Goal: Transaction & Acquisition: Subscribe to service/newsletter

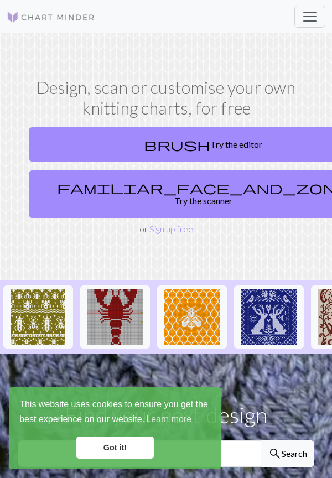
click at [129, 442] on link "Got it!" at bounding box center [114, 447] width 77 height 22
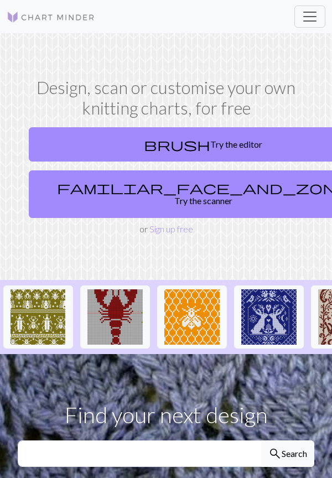
click at [187, 182] on link "familiar_face_and_zone Try the scanner" at bounding box center [203, 194] width 348 height 48
click at [173, 223] on link "Sign up free" at bounding box center [171, 228] width 44 height 11
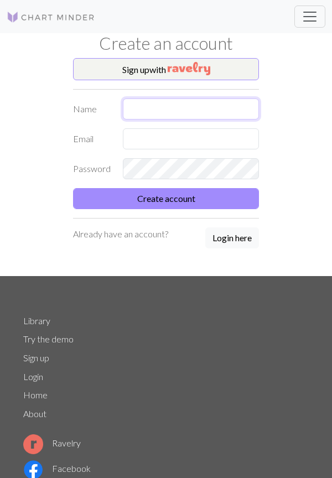
click at [141, 108] on input "text" at bounding box center [191, 108] width 136 height 21
type input "[PERSON_NAME]"
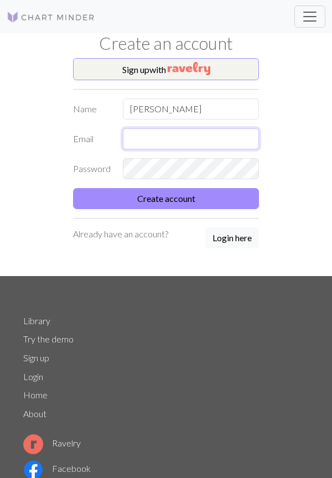
click at [138, 133] on input "text" at bounding box center [191, 138] width 136 height 21
type input "[EMAIL_ADDRESS][DOMAIN_NAME]"
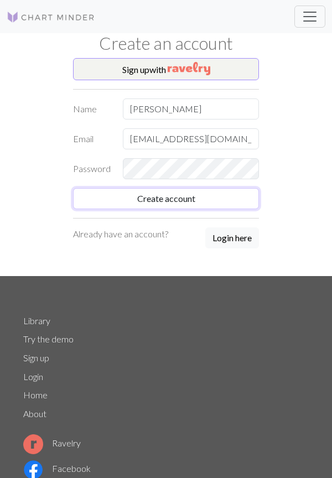
click at [229, 196] on button "Create account" at bounding box center [166, 198] width 186 height 21
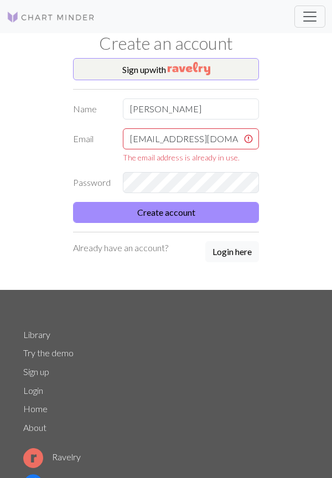
click at [233, 250] on button "Login here" at bounding box center [232, 251] width 54 height 21
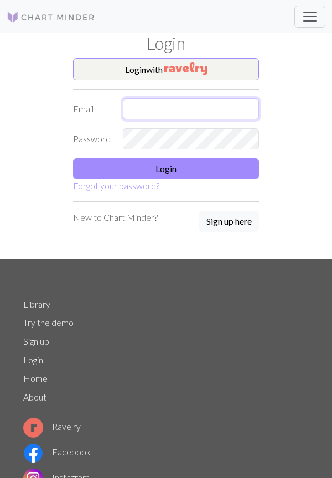
click at [141, 101] on input "text" at bounding box center [191, 108] width 136 height 21
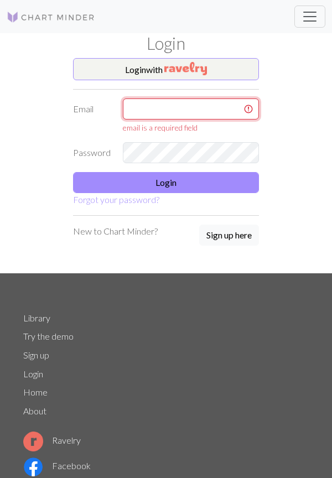
type input "[EMAIL_ADDRESS][DOMAIN_NAME]"
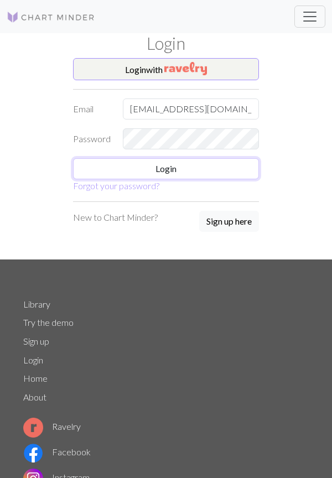
click at [231, 164] on button "Login" at bounding box center [166, 168] width 186 height 21
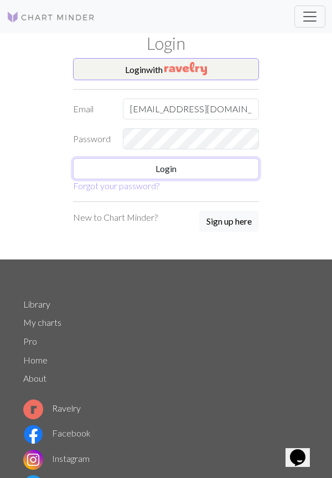
click at [169, 166] on button "Login" at bounding box center [166, 168] width 186 height 21
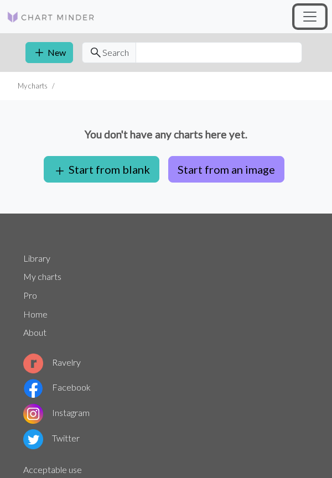
click at [311, 18] on span "Toggle navigation" at bounding box center [309, 16] width 17 height 17
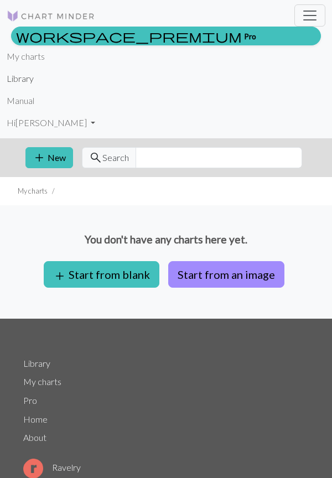
click at [23, 81] on link "Library" at bounding box center [20, 78] width 27 height 22
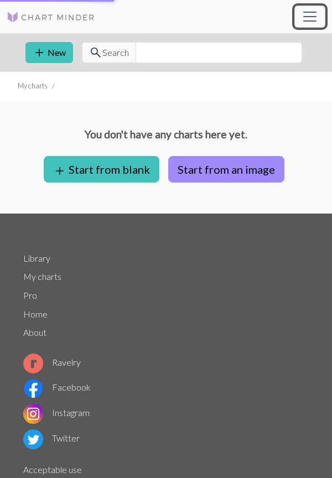
click at [312, 16] on span "Toggle navigation" at bounding box center [309, 16] width 17 height 17
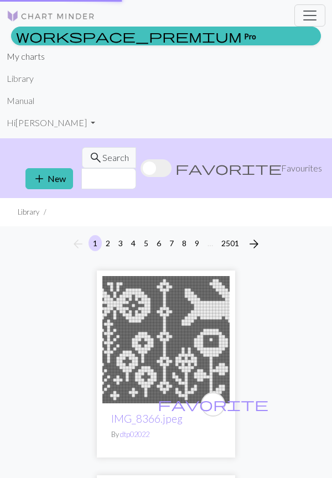
click at [35, 59] on link "My charts" at bounding box center [26, 56] width 38 height 22
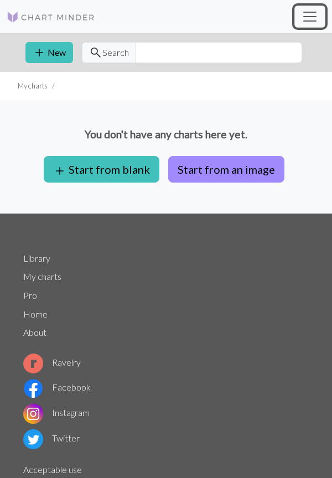
click at [312, 11] on span "Toggle navigation" at bounding box center [309, 16] width 17 height 17
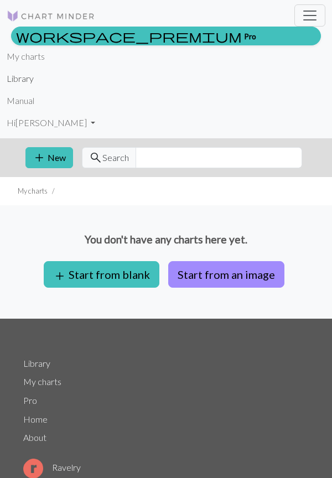
click at [23, 81] on link "Library" at bounding box center [20, 78] width 27 height 22
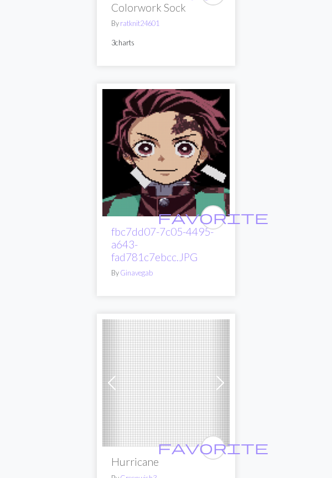
scroll to position [5777, 0]
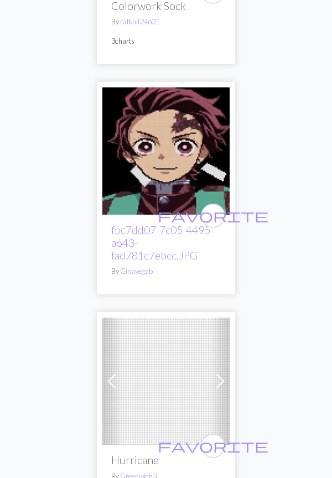
click at [221, 372] on span at bounding box center [220, 381] width 18 height 18
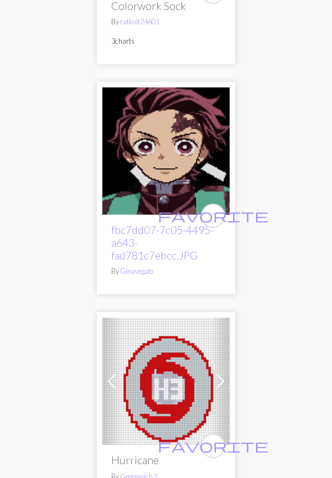
click at [222, 372] on span at bounding box center [220, 381] width 18 height 18
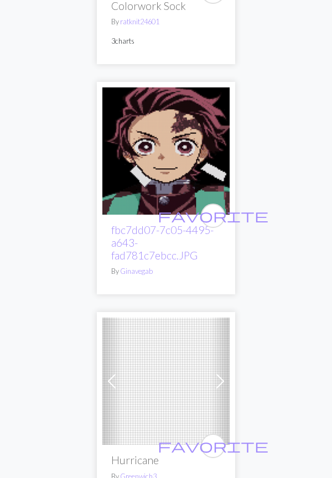
click at [107, 372] on span at bounding box center [112, 381] width 18 height 18
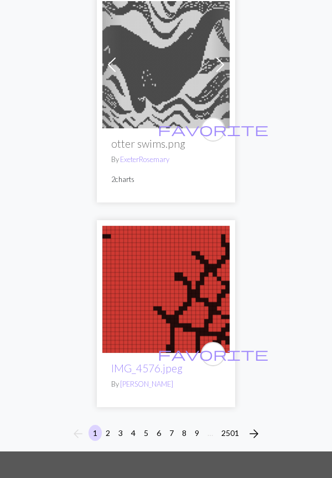
scroll to position [10556, 0]
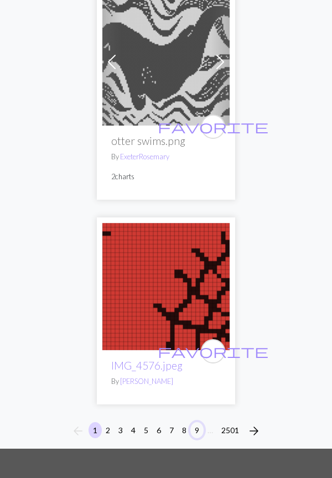
click at [199, 422] on button "9" at bounding box center [196, 430] width 13 height 16
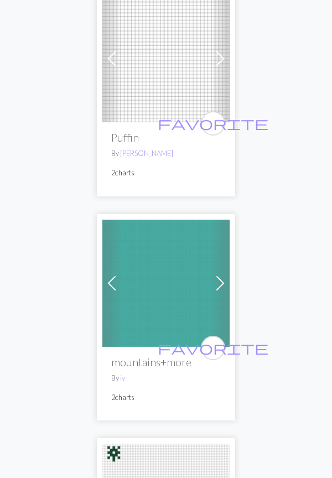
scroll to position [3048, 0]
click at [215, 274] on span at bounding box center [220, 283] width 18 height 18
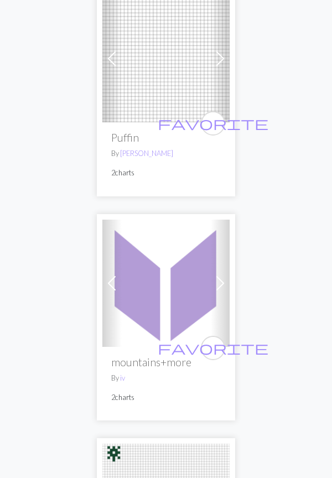
click at [221, 274] on span at bounding box center [220, 283] width 18 height 18
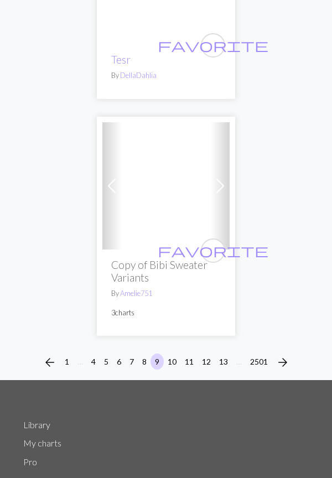
scroll to position [10664, 0]
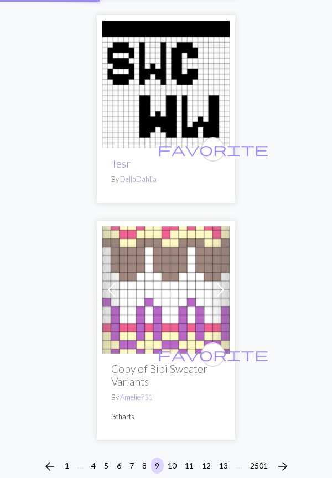
scroll to position [10556, 0]
